Goal: Task Accomplishment & Management: Manage account settings

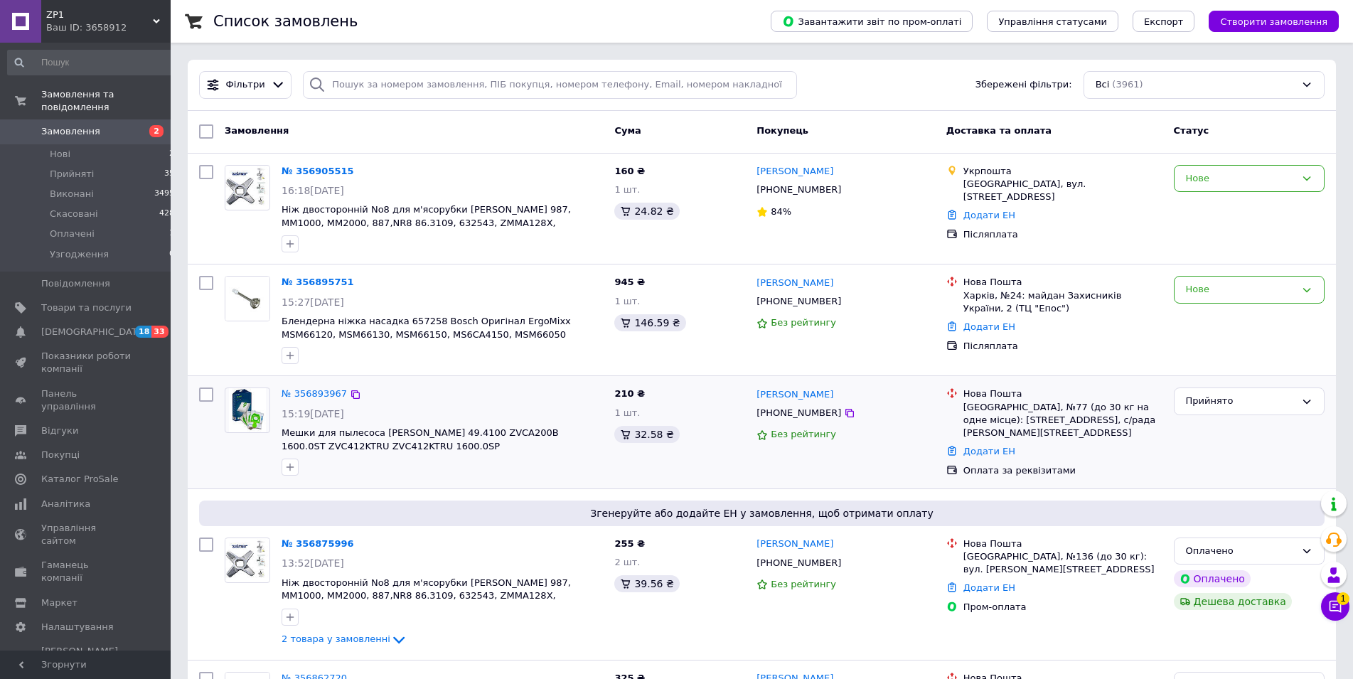
click at [307, 387] on div "№ 356893967" at bounding box center [314, 394] width 68 height 16
click at [304, 392] on link "№ 356893967" at bounding box center [313, 393] width 65 height 11
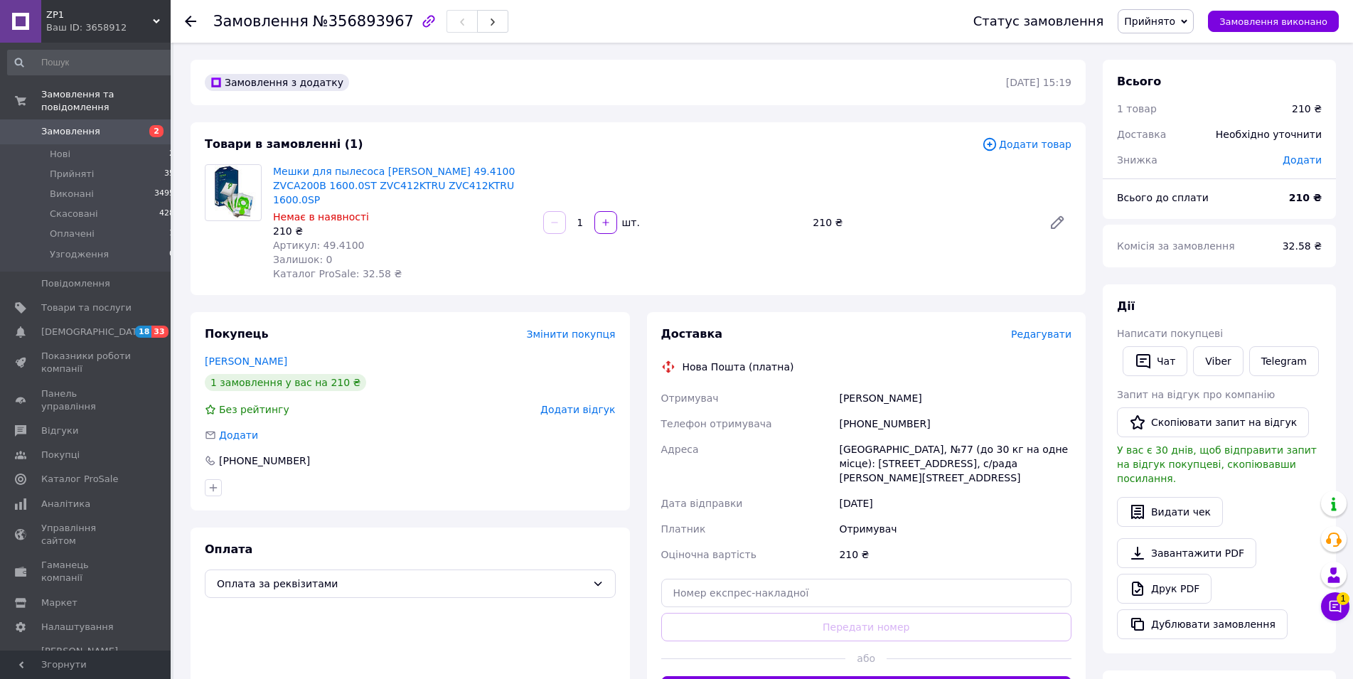
scroll to position [290, 0]
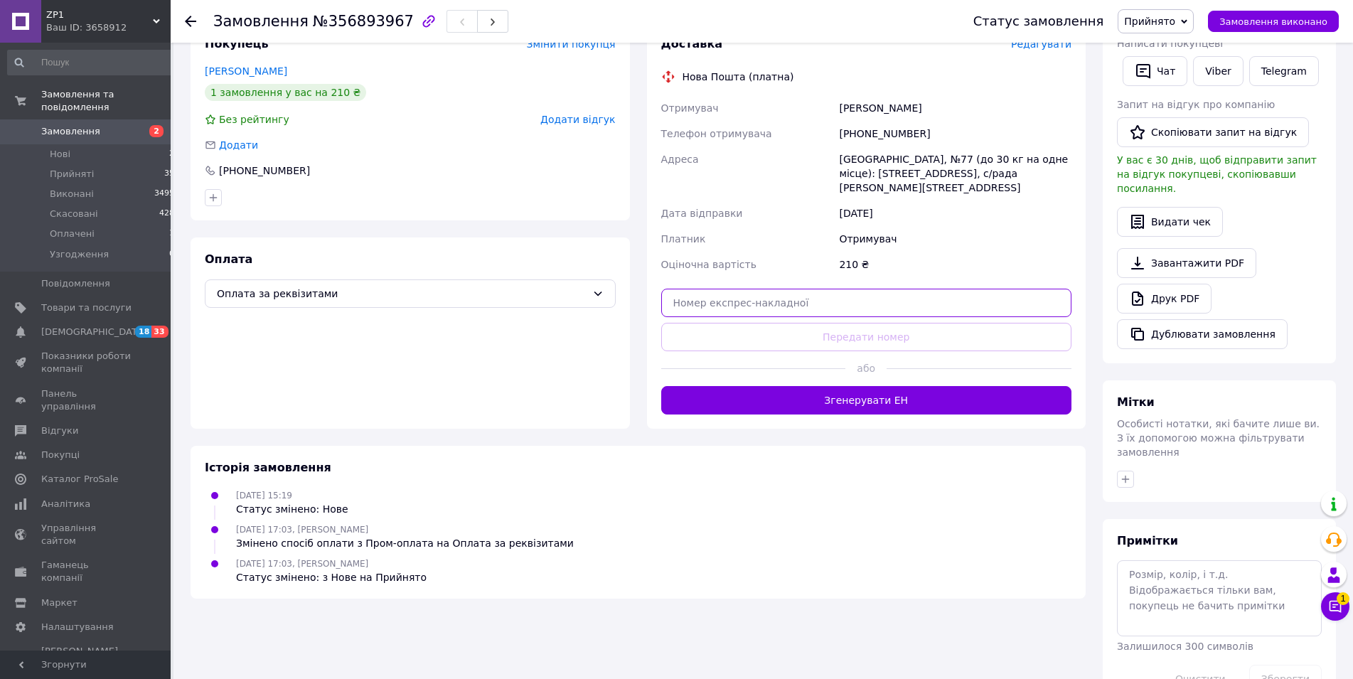
click at [723, 289] on input "text" at bounding box center [866, 303] width 411 height 28
paste input "20451225327124"
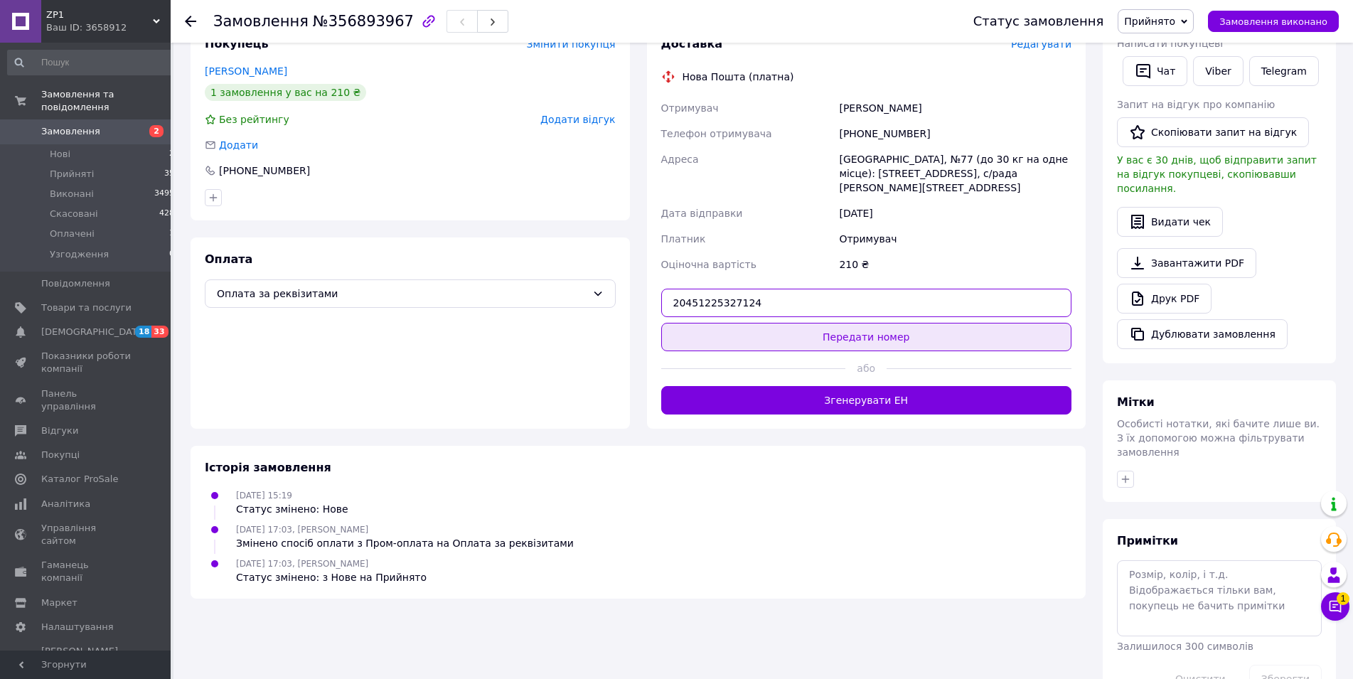
type input "20451225327124"
click at [725, 323] on button "Передати номер" at bounding box center [866, 337] width 411 height 28
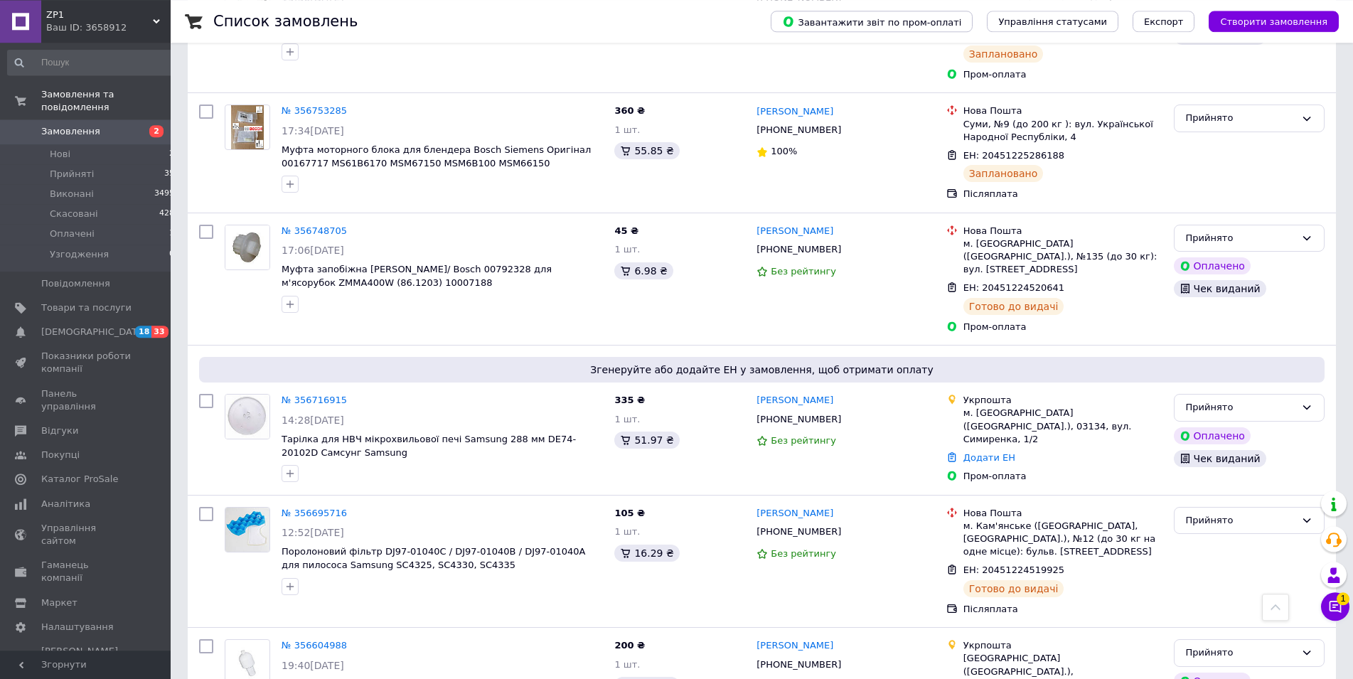
scroll to position [1487, 0]
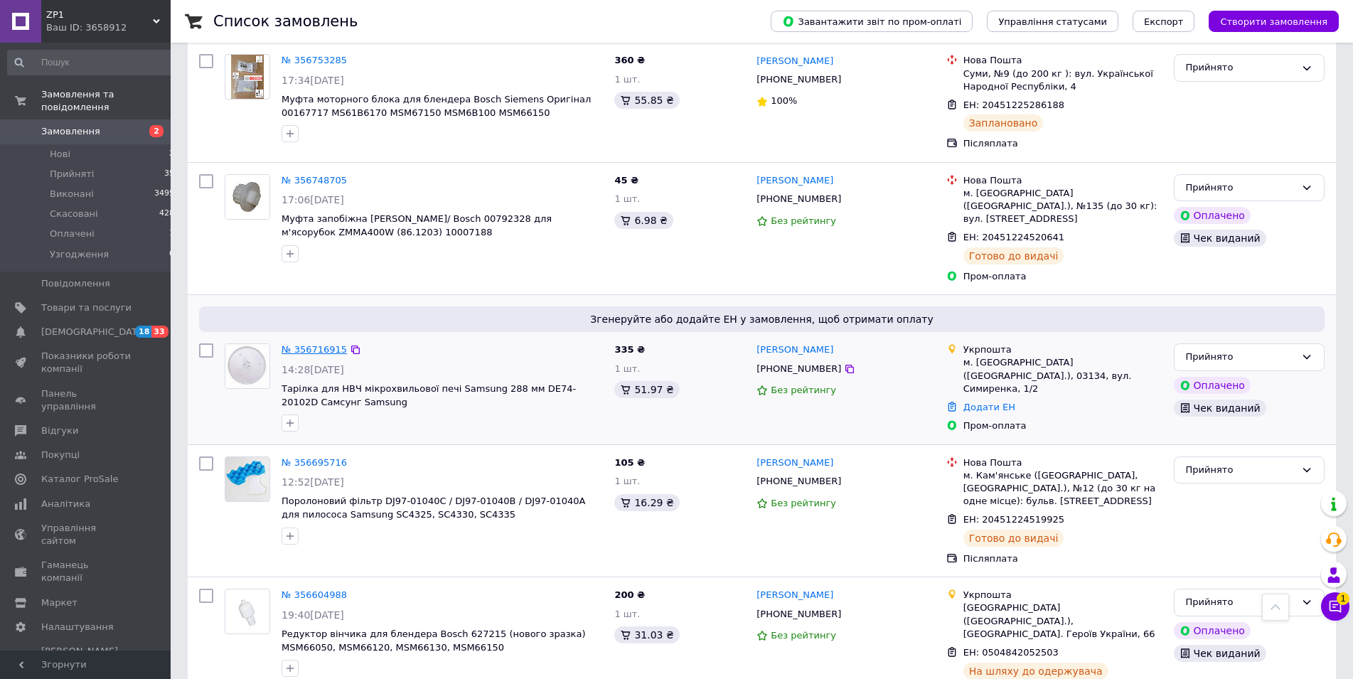
click at [322, 344] on link "№ 356716915" at bounding box center [313, 349] width 65 height 11
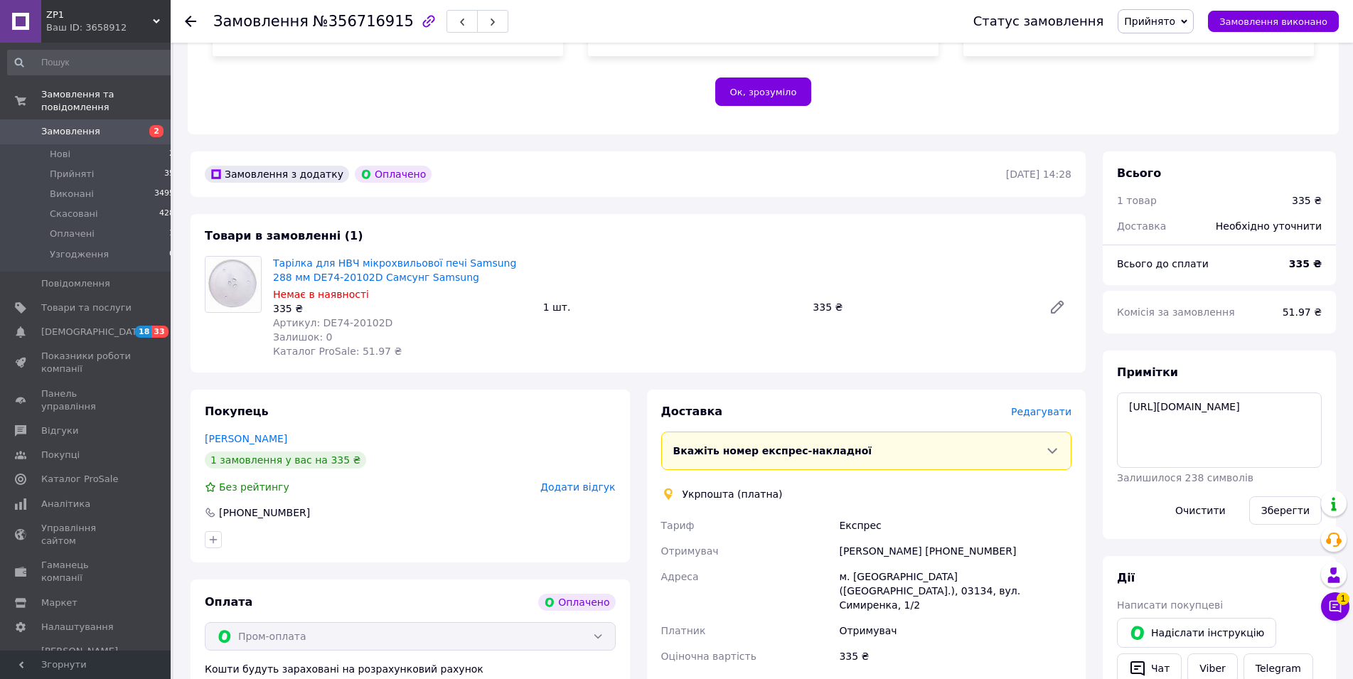
scroll to position [580, 0]
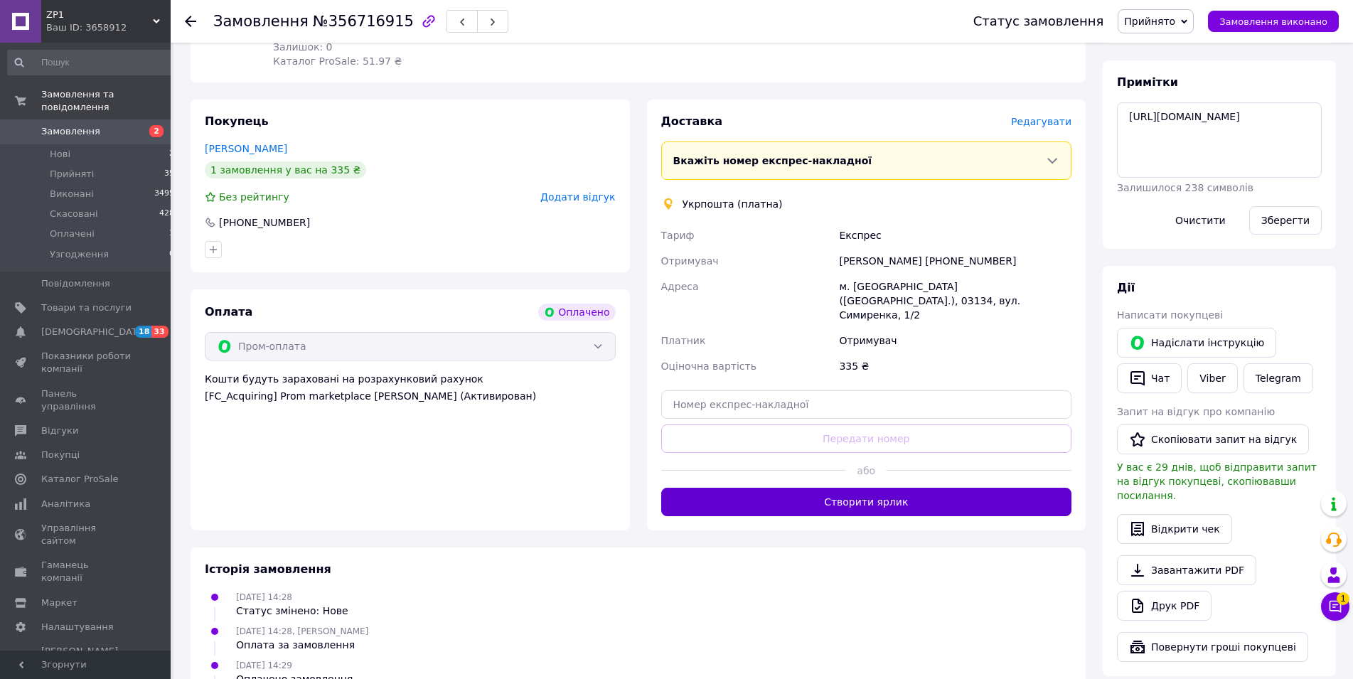
click at [866, 488] on button "Створити ярлик" at bounding box center [866, 502] width 411 height 28
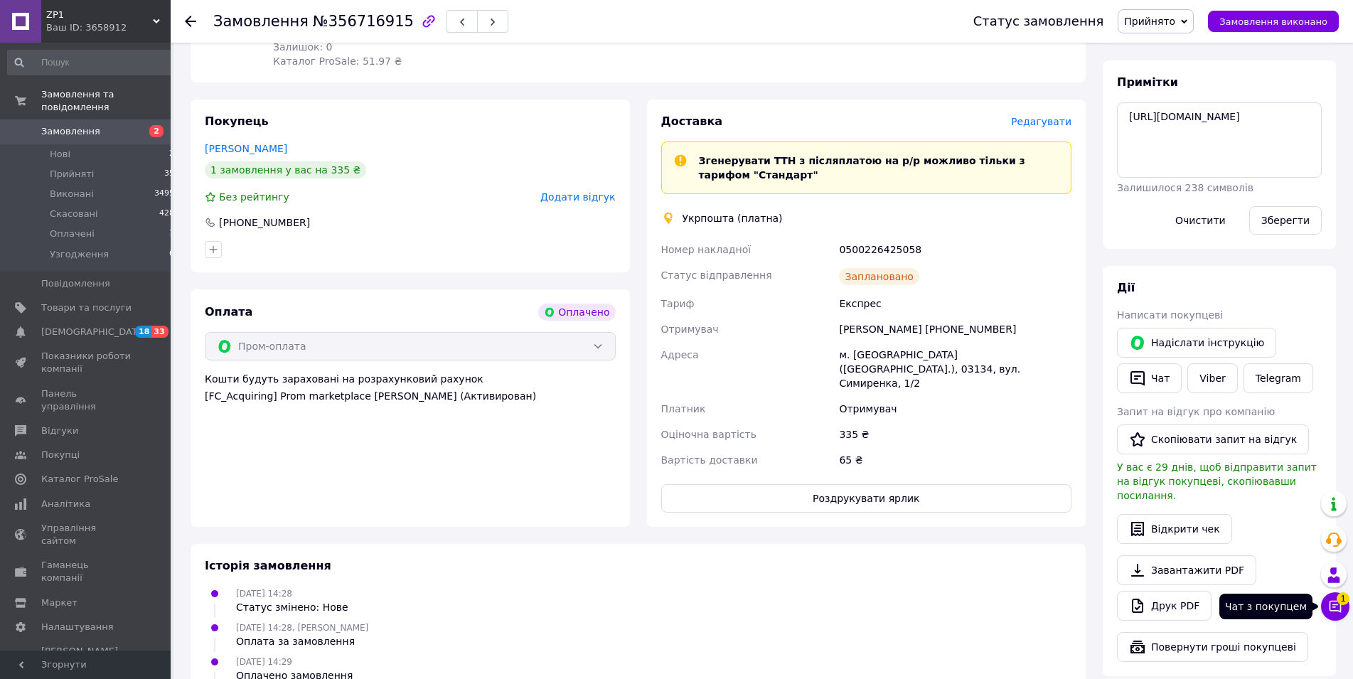
click at [1338, 606] on icon at bounding box center [1335, 606] width 14 height 14
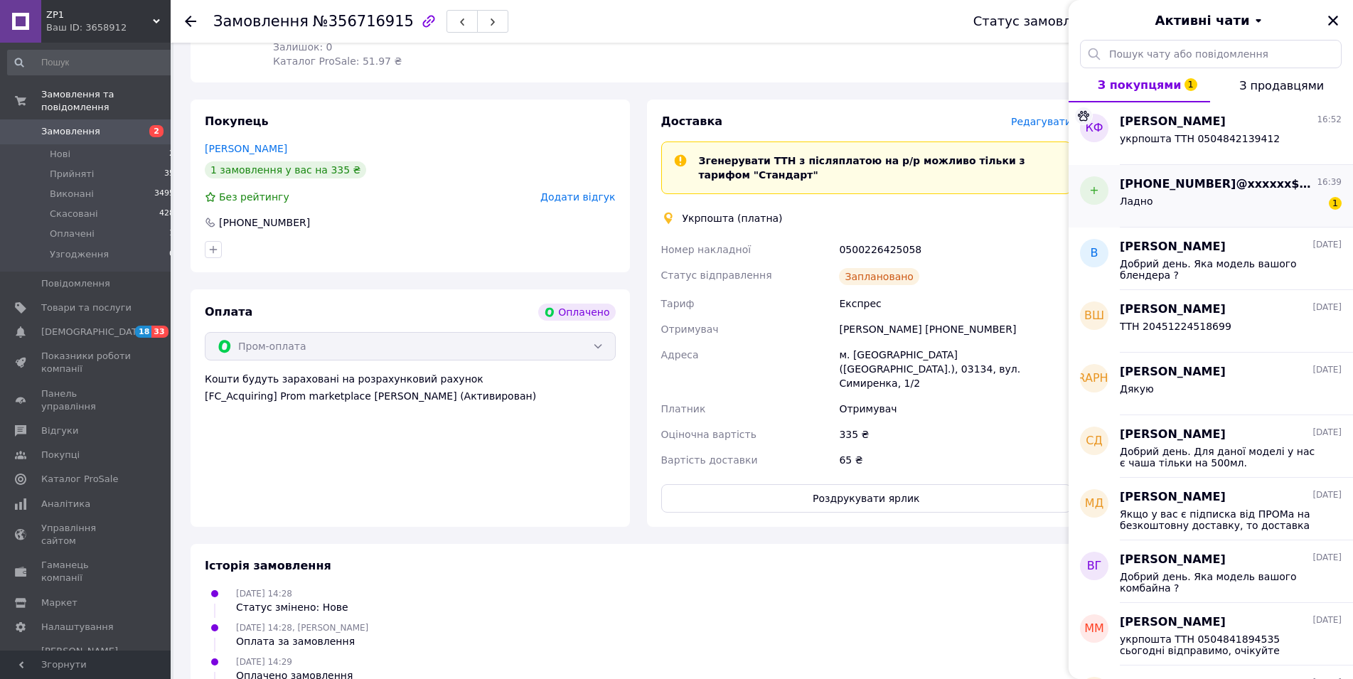
click at [1198, 195] on div "Ладно 1" at bounding box center [1231, 204] width 222 height 23
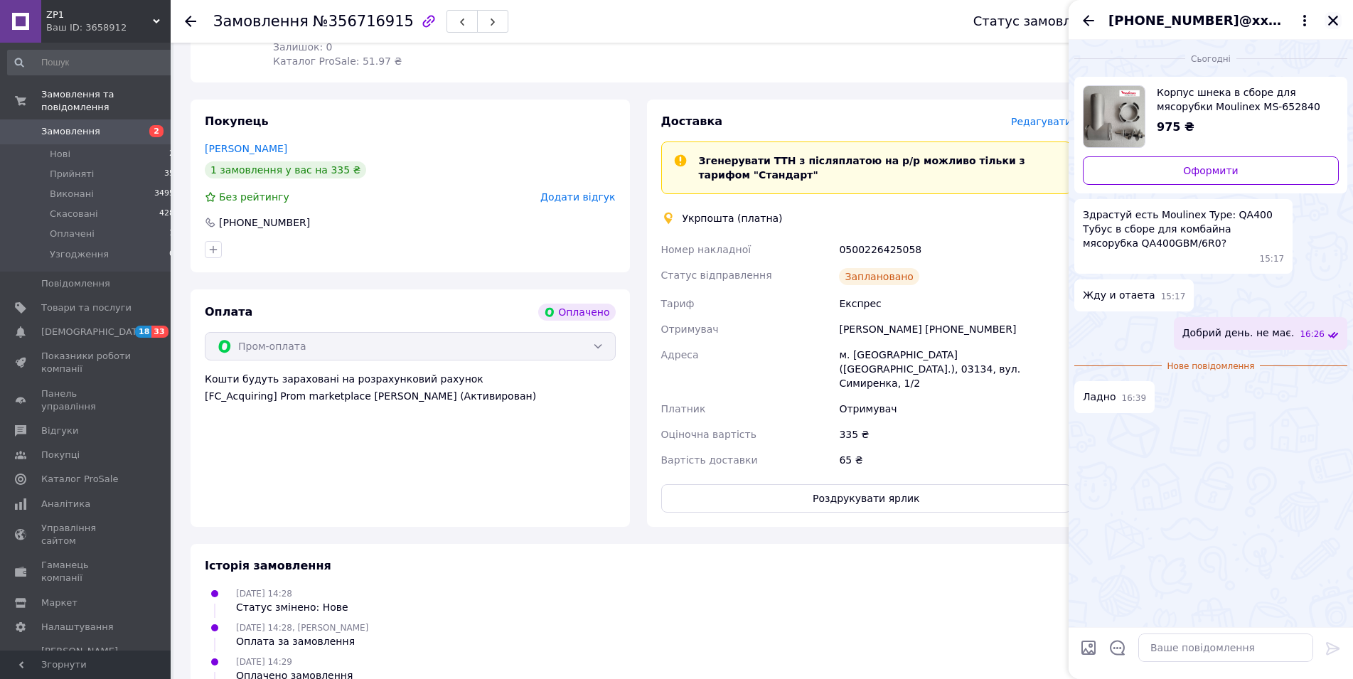
click at [1333, 22] on icon "Закрити" at bounding box center [1333, 21] width 10 height 10
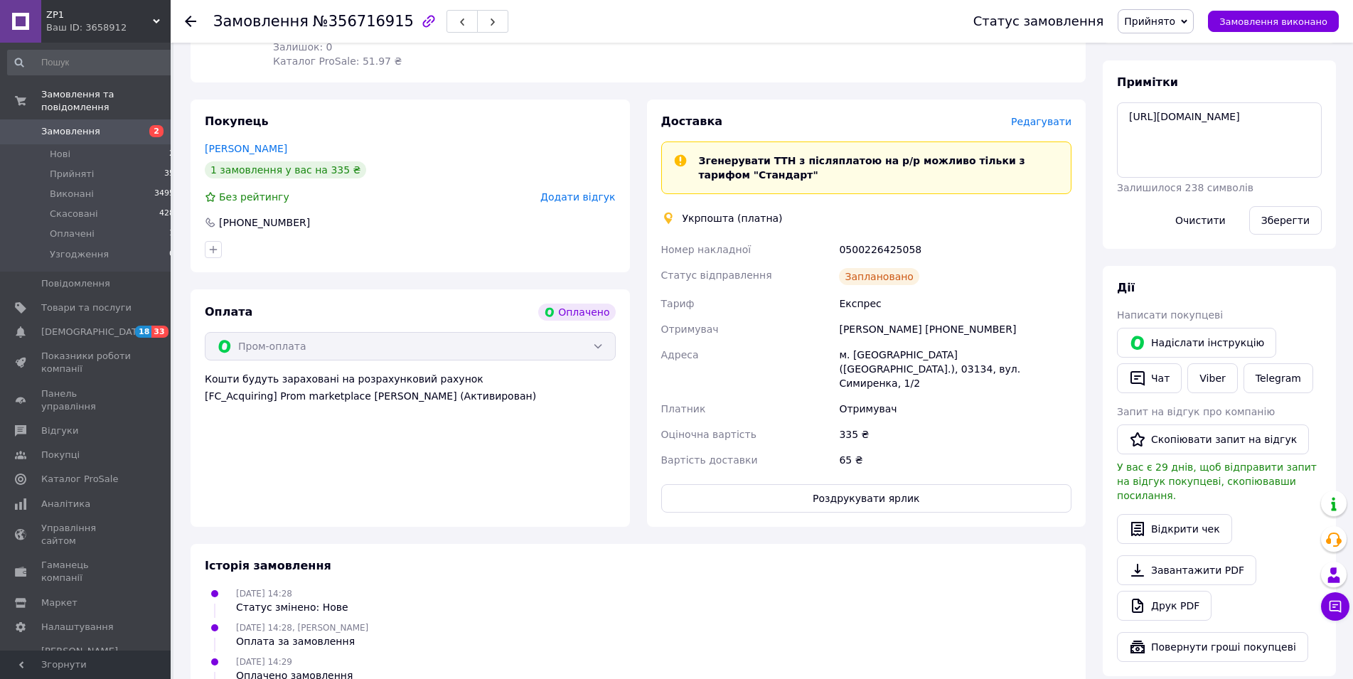
click at [62, 125] on span "Замовлення" at bounding box center [70, 131] width 59 height 13
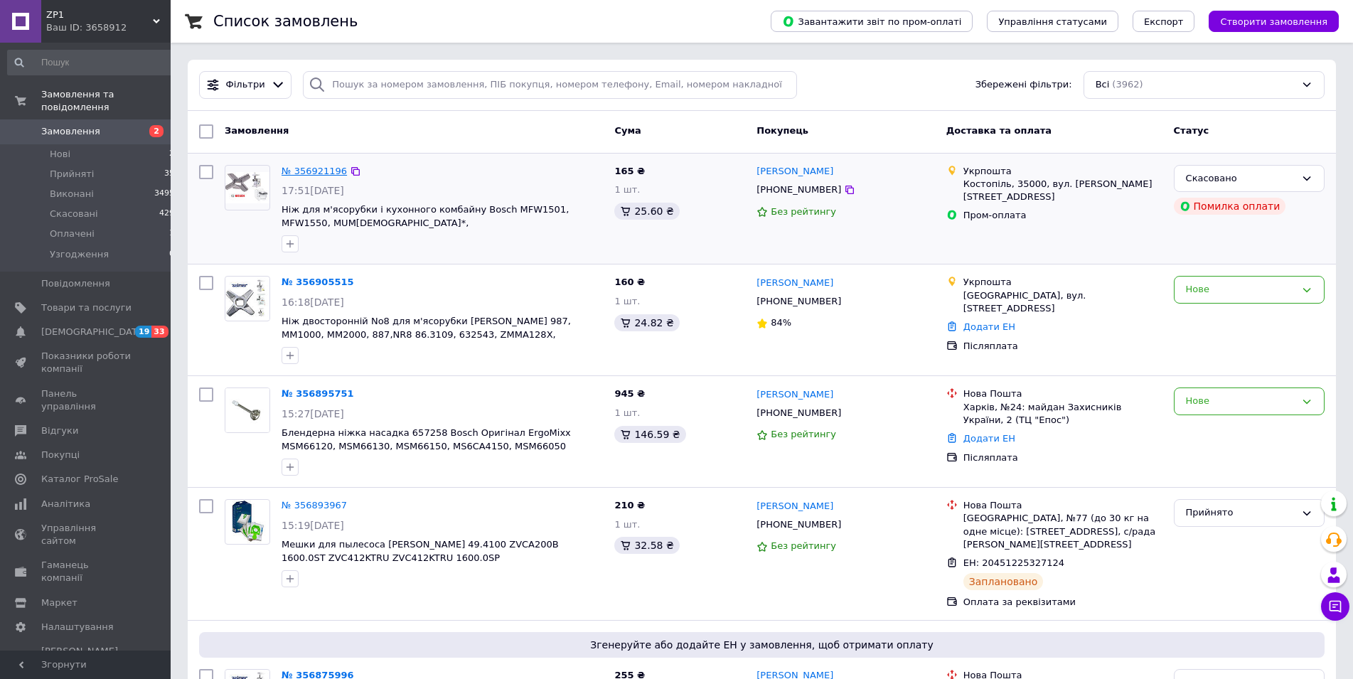
click at [321, 167] on link "№ 356921196" at bounding box center [313, 171] width 65 height 11
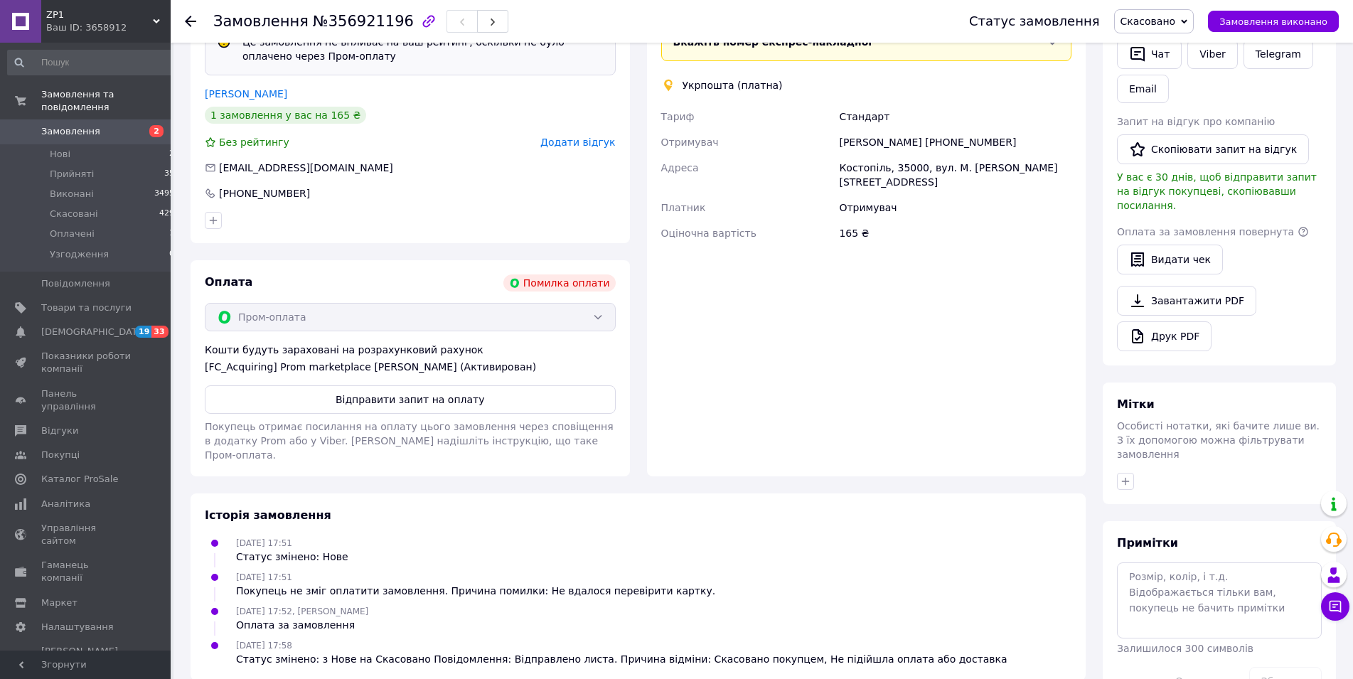
scroll to position [382, 0]
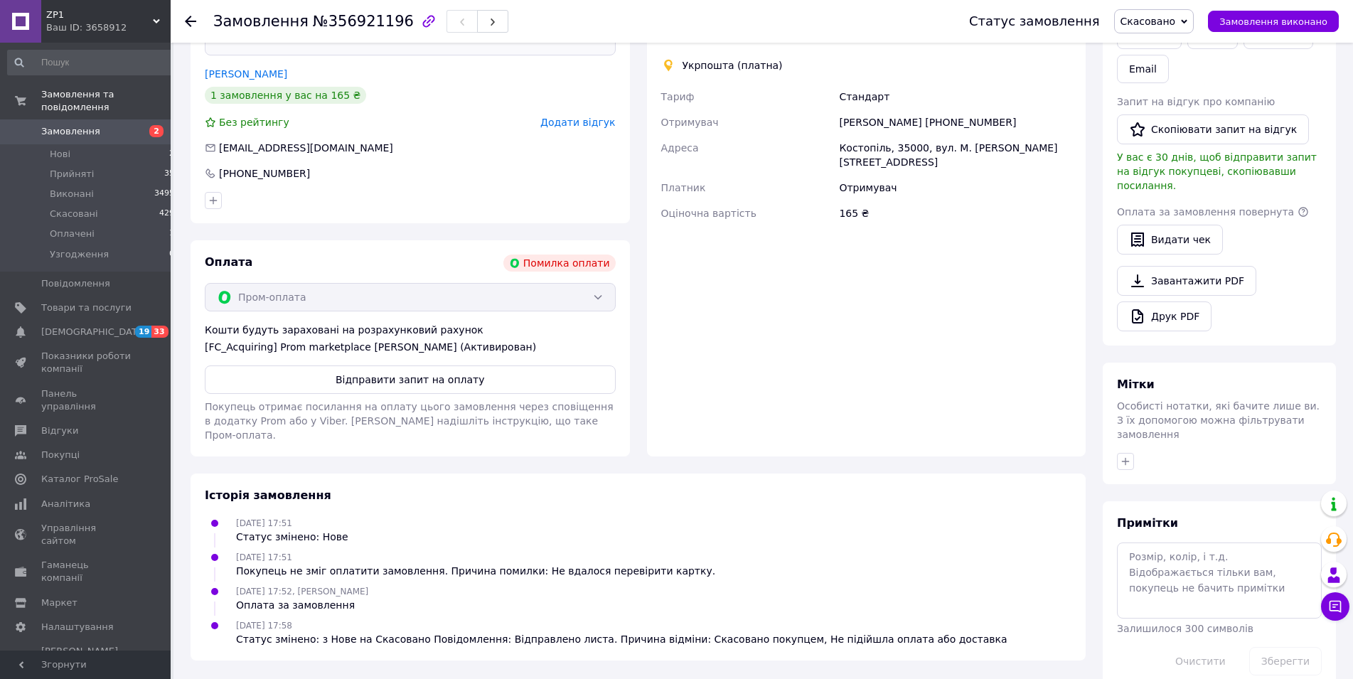
click at [75, 125] on span "Замовлення" at bounding box center [70, 131] width 59 height 13
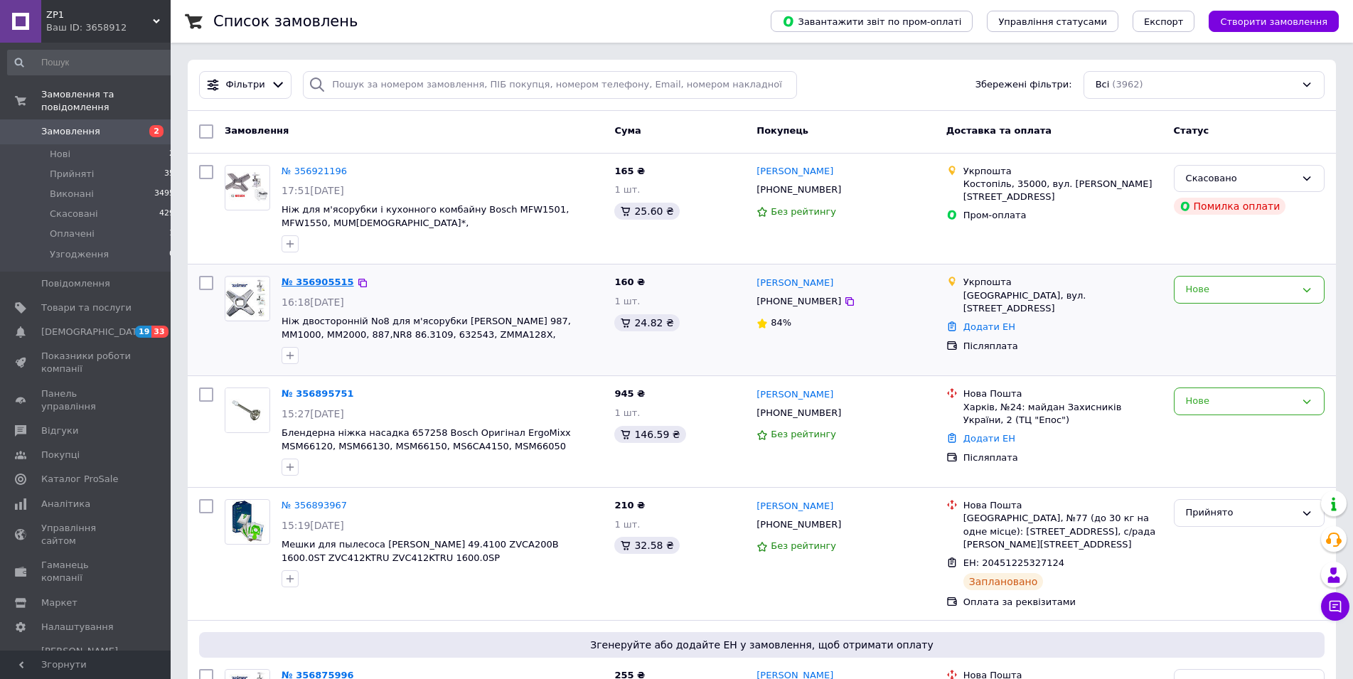
click at [309, 279] on link "№ 356905515" at bounding box center [317, 282] width 73 height 11
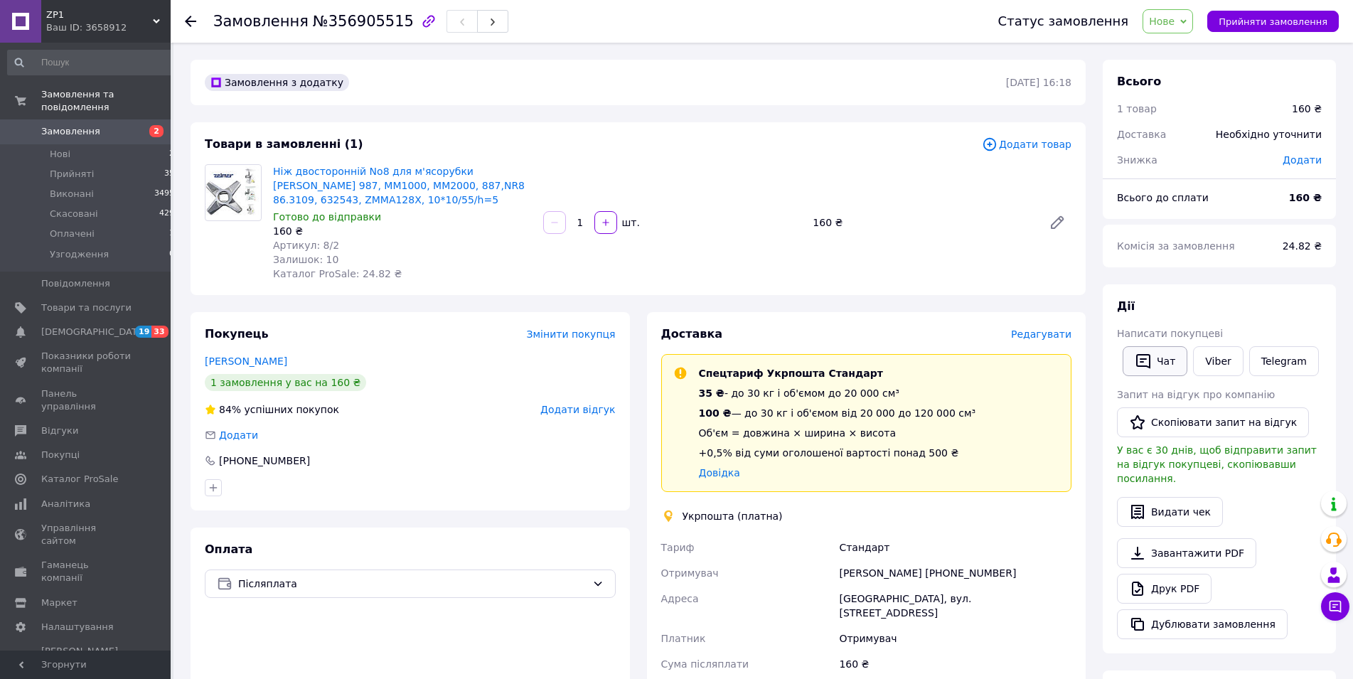
click at [1161, 355] on button "Чат" at bounding box center [1154, 361] width 65 height 30
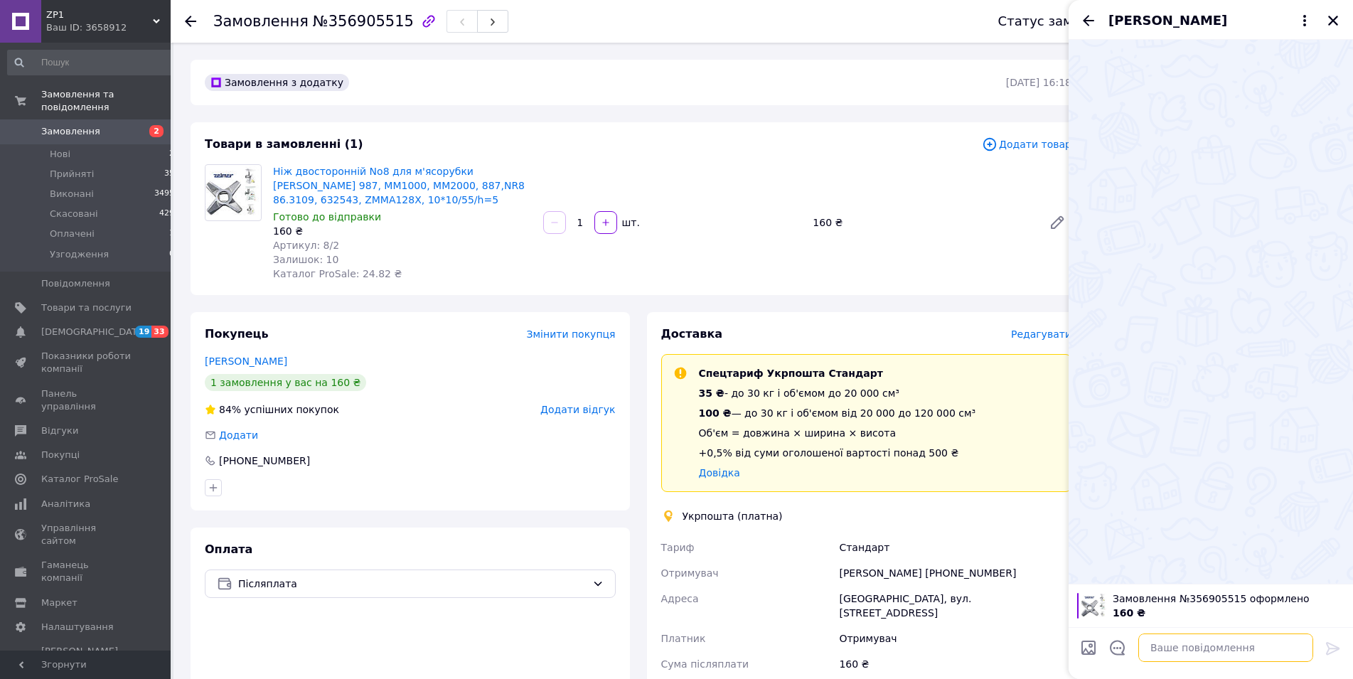
click at [1183, 654] on textarea at bounding box center [1225, 647] width 175 height 28
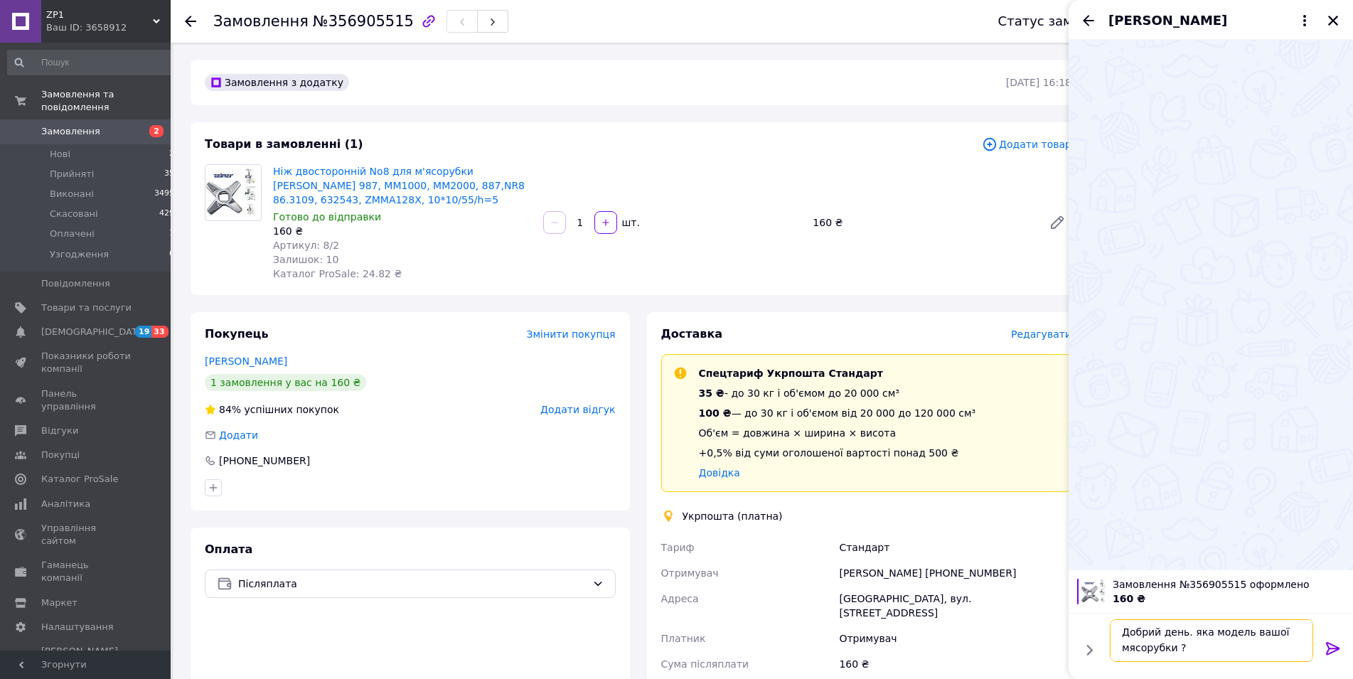
click at [1189, 635] on textarea "Добрий день. яка модель вашої мясорубки ?" at bounding box center [1211, 640] width 203 height 43
type textarea "Добрий день. Яка модель вашої мясорубки ?"
click at [1328, 645] on icon at bounding box center [1332, 648] width 17 height 17
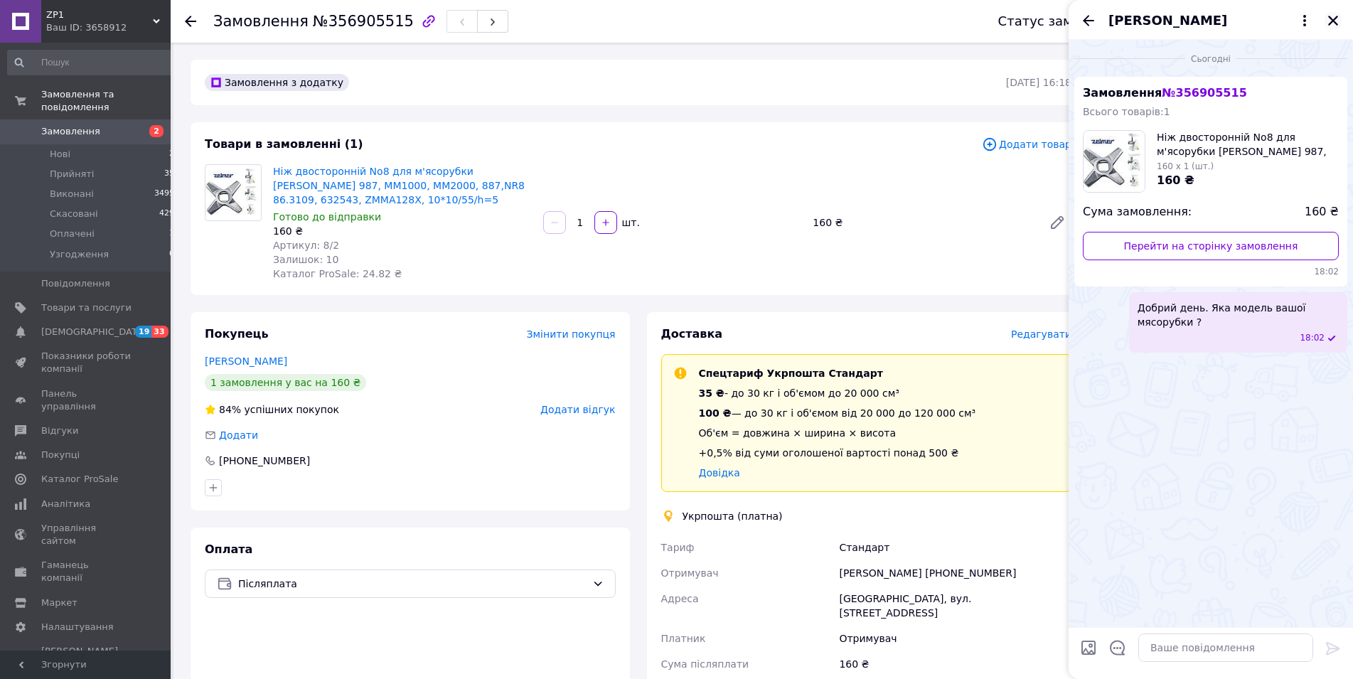
click at [1330, 19] on icon "Закрити" at bounding box center [1332, 20] width 13 height 13
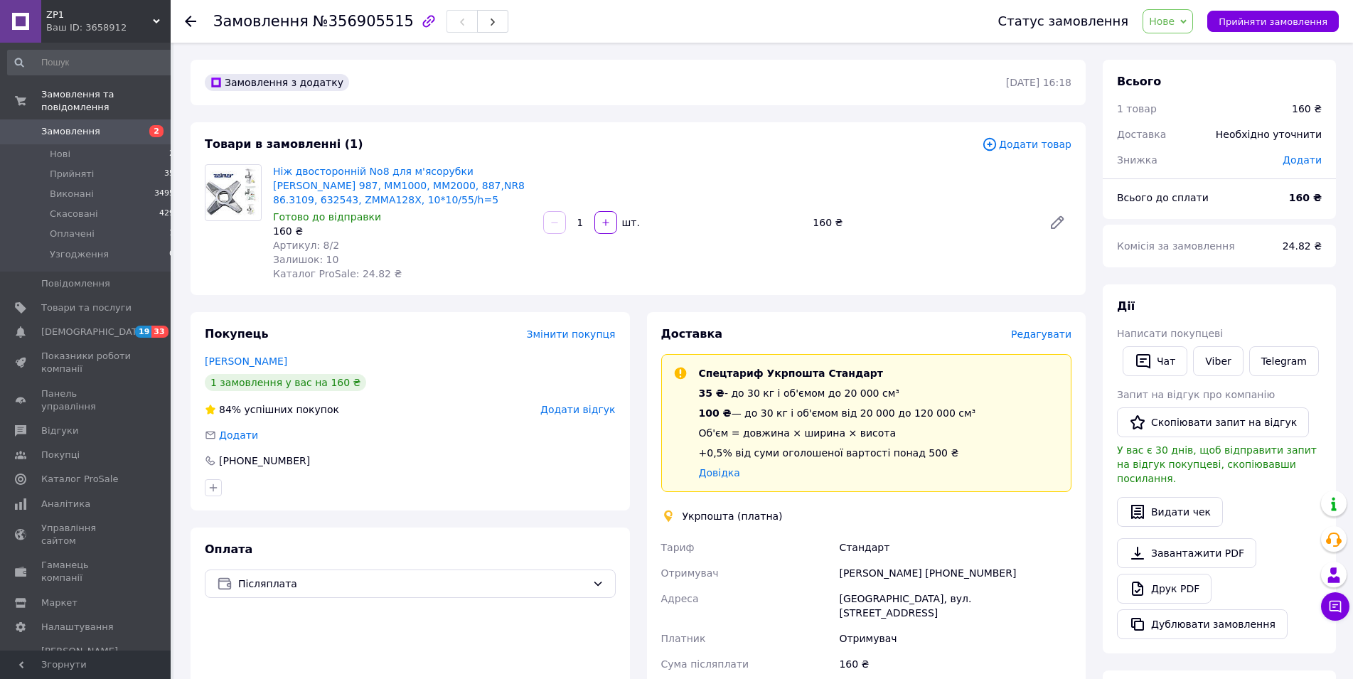
click at [75, 125] on span "Замовлення" at bounding box center [70, 131] width 59 height 13
